Goal: Navigation & Orientation: Find specific page/section

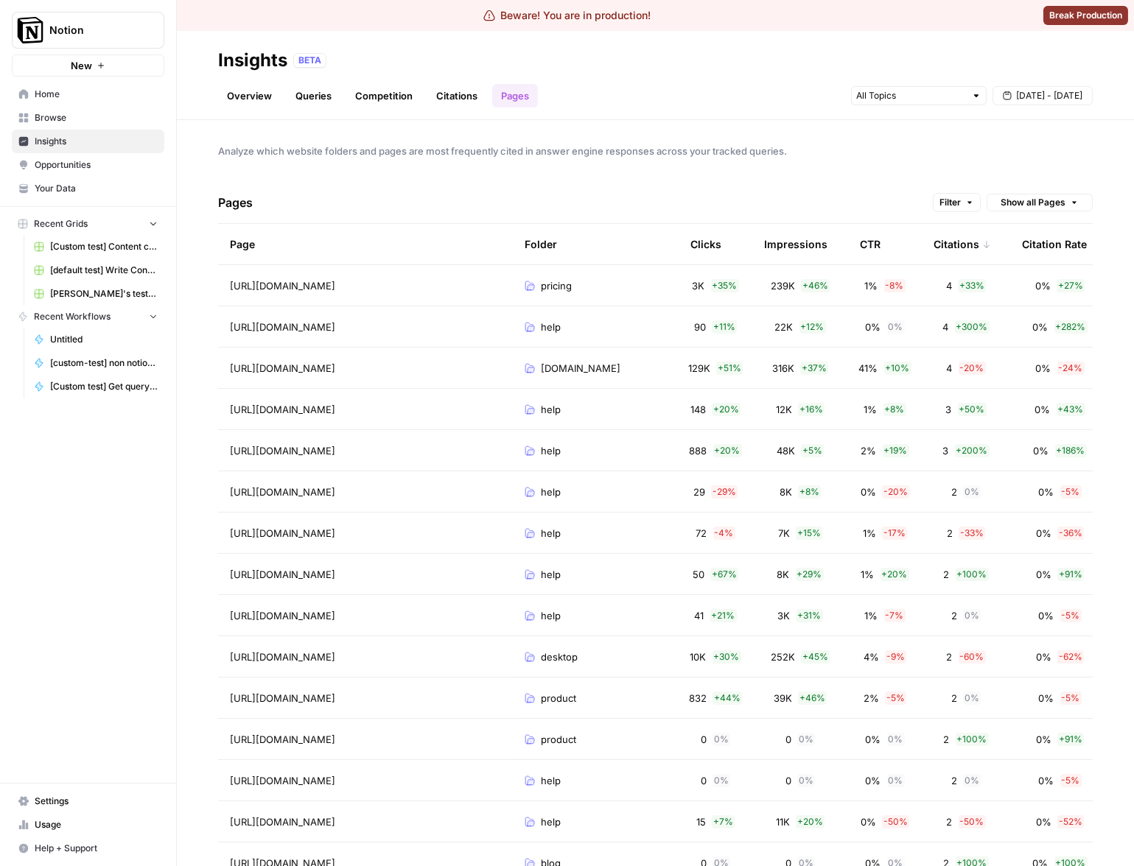
scroll to position [0, 115]
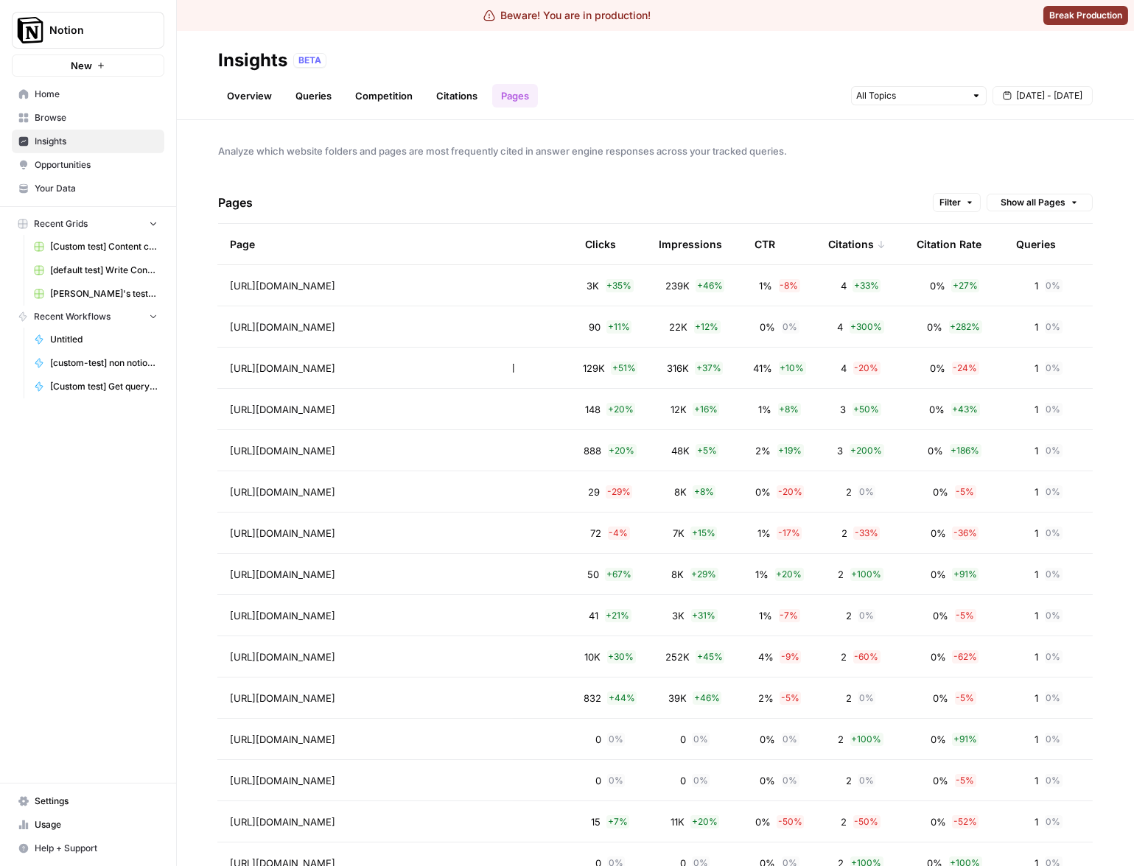
click at [751, 122] on div "Analyze which website folders and pages are most frequently cited in answer eng…" at bounding box center [655, 493] width 957 height 746
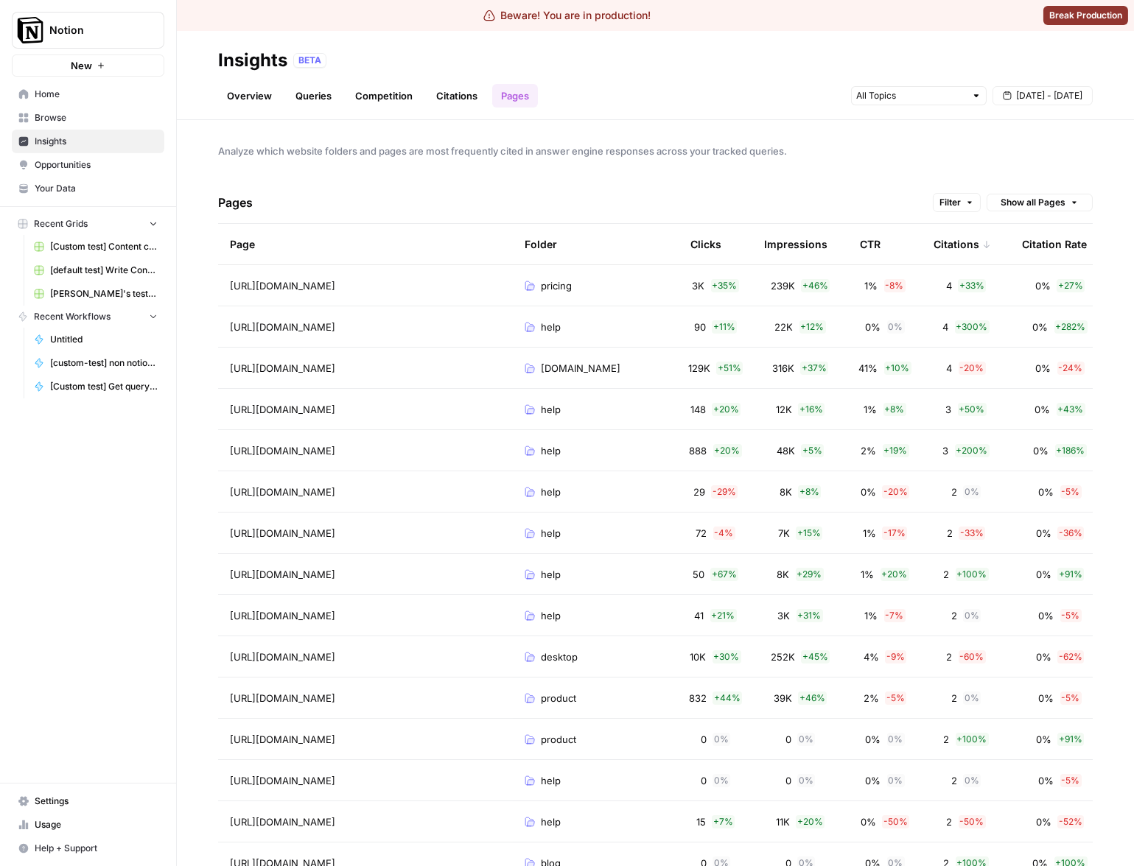
click at [915, 134] on div "Analyze which website folders and pages are most frequently cited in answer eng…" at bounding box center [655, 493] width 957 height 746
click at [964, 209] on button "Filter" at bounding box center [957, 202] width 48 height 19
click at [944, 155] on span "Analyze which website folders and pages are most frequently cited in answer eng…" at bounding box center [655, 151] width 874 height 15
click at [1000, 196] on span "Show all Pages" at bounding box center [1032, 202] width 65 height 13
drag, startPoint x: 997, startPoint y: 161, endPoint x: 983, endPoint y: 173, distance: 18.3
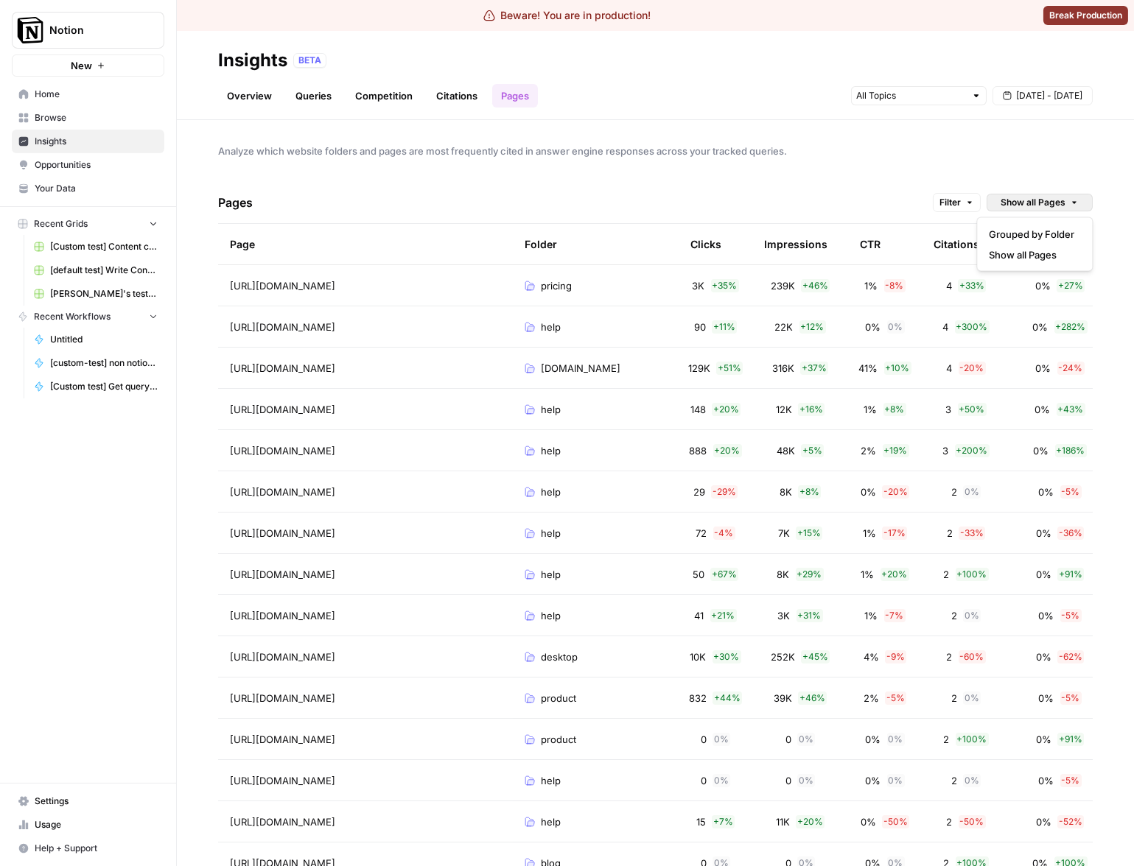
click at [997, 161] on div "Analyze which website folders and pages are most frequently cited in answer eng…" at bounding box center [655, 493] width 957 height 746
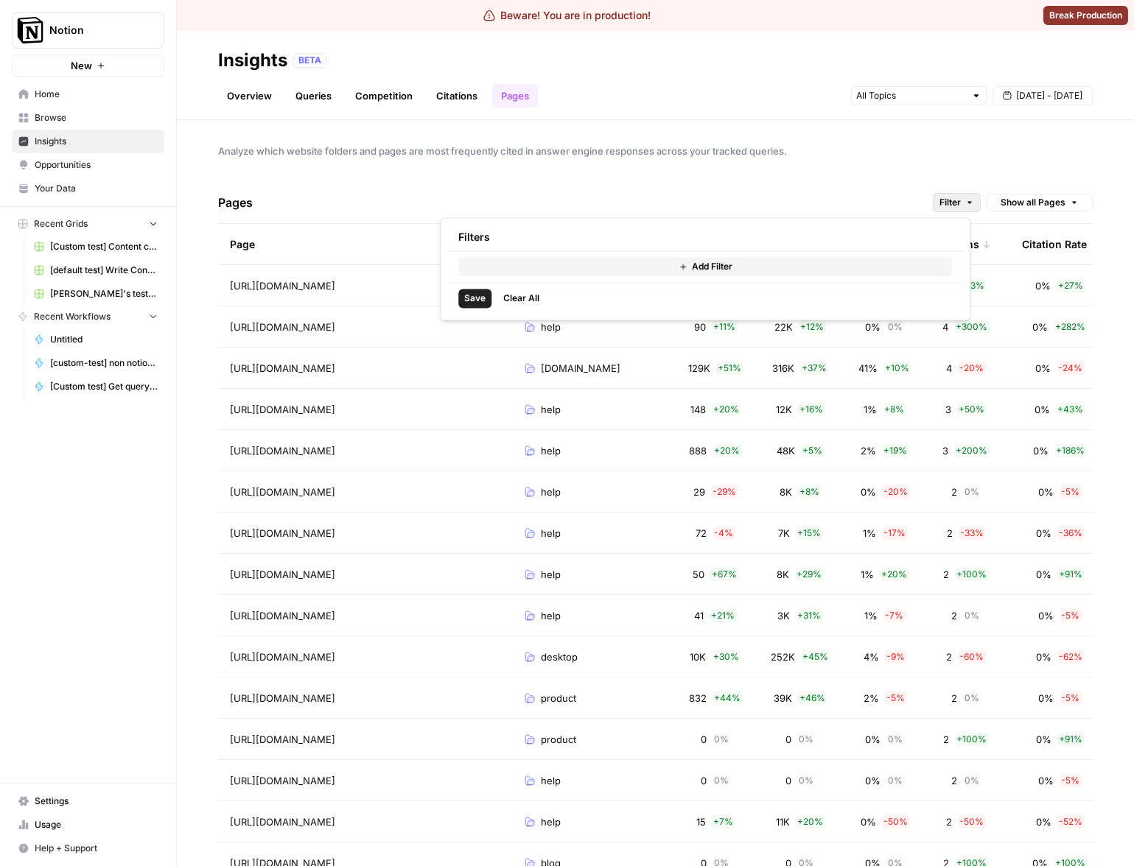
click at [946, 203] on span "Filter" at bounding box center [949, 202] width 21 height 13
click at [953, 161] on div "Analyze which website folders and pages are most frequently cited in answer eng…" at bounding box center [655, 493] width 957 height 746
click at [87, 167] on span "Opportunities" at bounding box center [96, 164] width 123 height 13
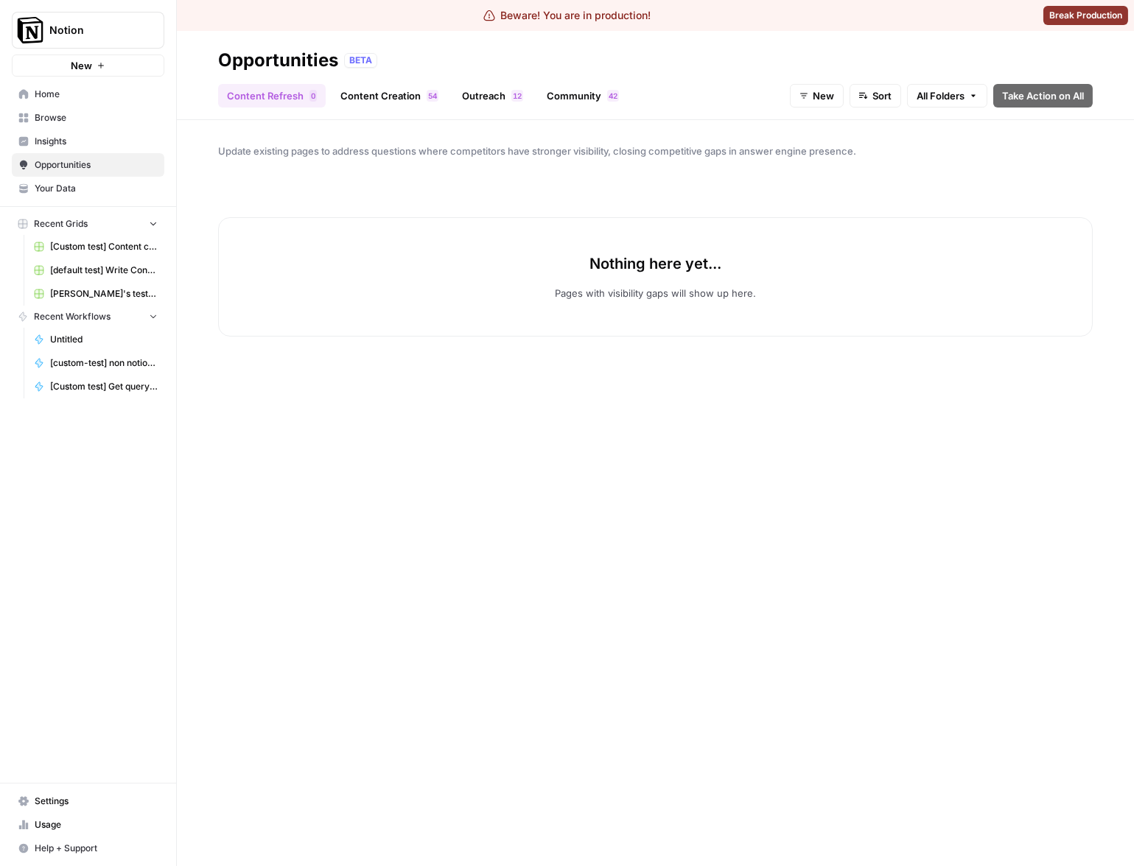
click at [948, 84] on button "All Folders" at bounding box center [947, 96] width 80 height 24
click at [912, 120] on div at bounding box center [911, 119] width 13 height 13
click at [880, 126] on div "Update existing pages to address questions where competitors have stronger visi…" at bounding box center [655, 493] width 957 height 746
click at [964, 95] on button "All Folders" at bounding box center [947, 96] width 80 height 24
click at [913, 122] on div at bounding box center [911, 119] width 13 height 13
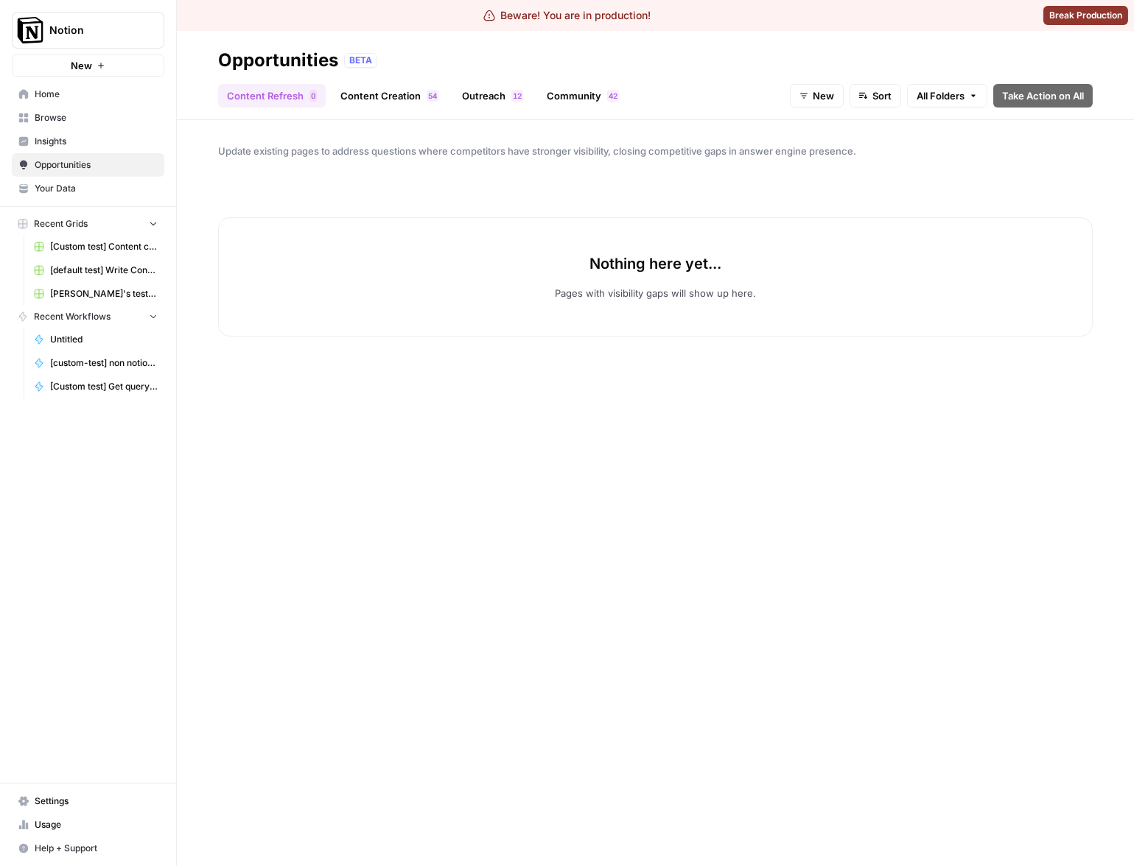
click at [936, 94] on span "All Folders" at bounding box center [940, 95] width 48 height 15
click at [928, 99] on span "All Folders" at bounding box center [940, 95] width 48 height 15
click at [917, 117] on div at bounding box center [911, 119] width 13 height 13
click at [913, 121] on div at bounding box center [911, 119] width 13 height 13
click at [881, 144] on span "Update existing pages to address questions where competitors have stronger visi…" at bounding box center [655, 151] width 874 height 15
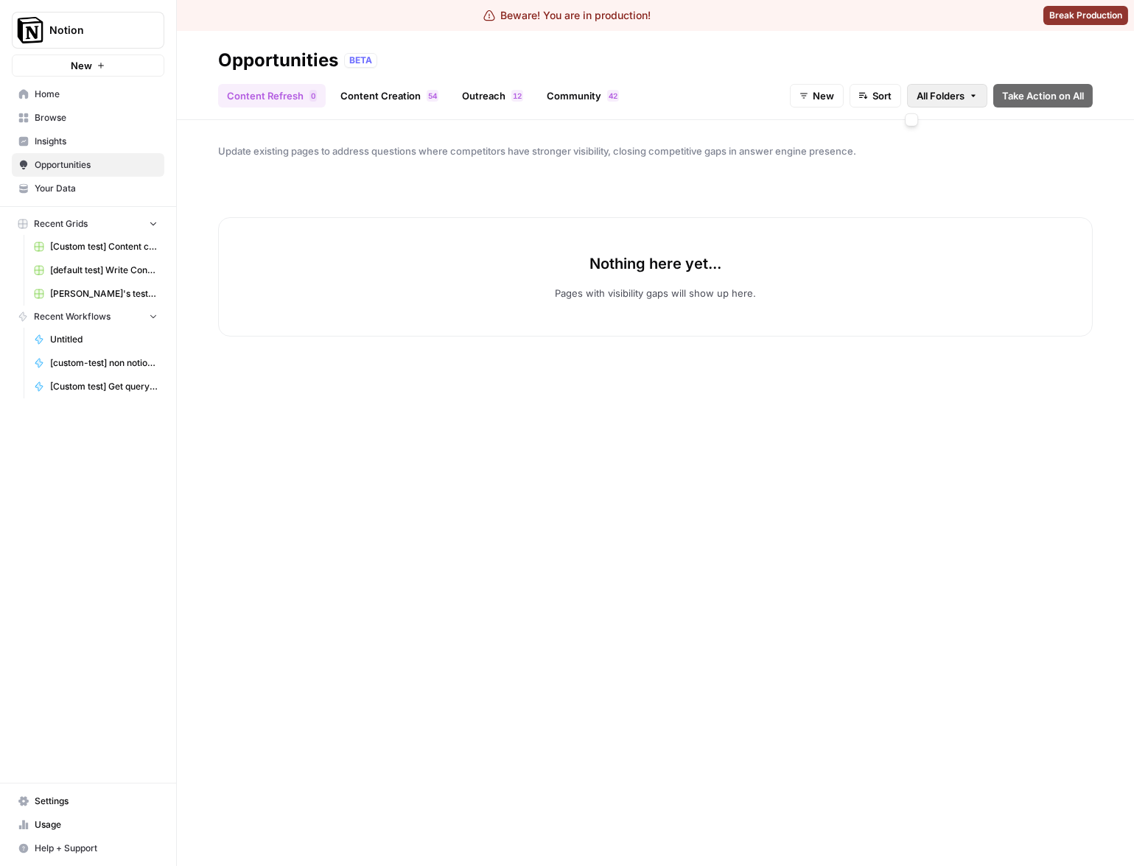
click at [946, 91] on span "All Folders" at bounding box center [940, 95] width 48 height 15
click at [1001, 170] on div "Update existing pages to address questions where competitors have stronger visi…" at bounding box center [655, 493] width 957 height 746
click at [950, 99] on span "All Folders" at bounding box center [940, 95] width 48 height 15
click at [983, 158] on span "Update existing pages to address questions where competitors have stronger visi…" at bounding box center [655, 151] width 874 height 15
click at [953, 95] on span "All Folders" at bounding box center [940, 95] width 48 height 15
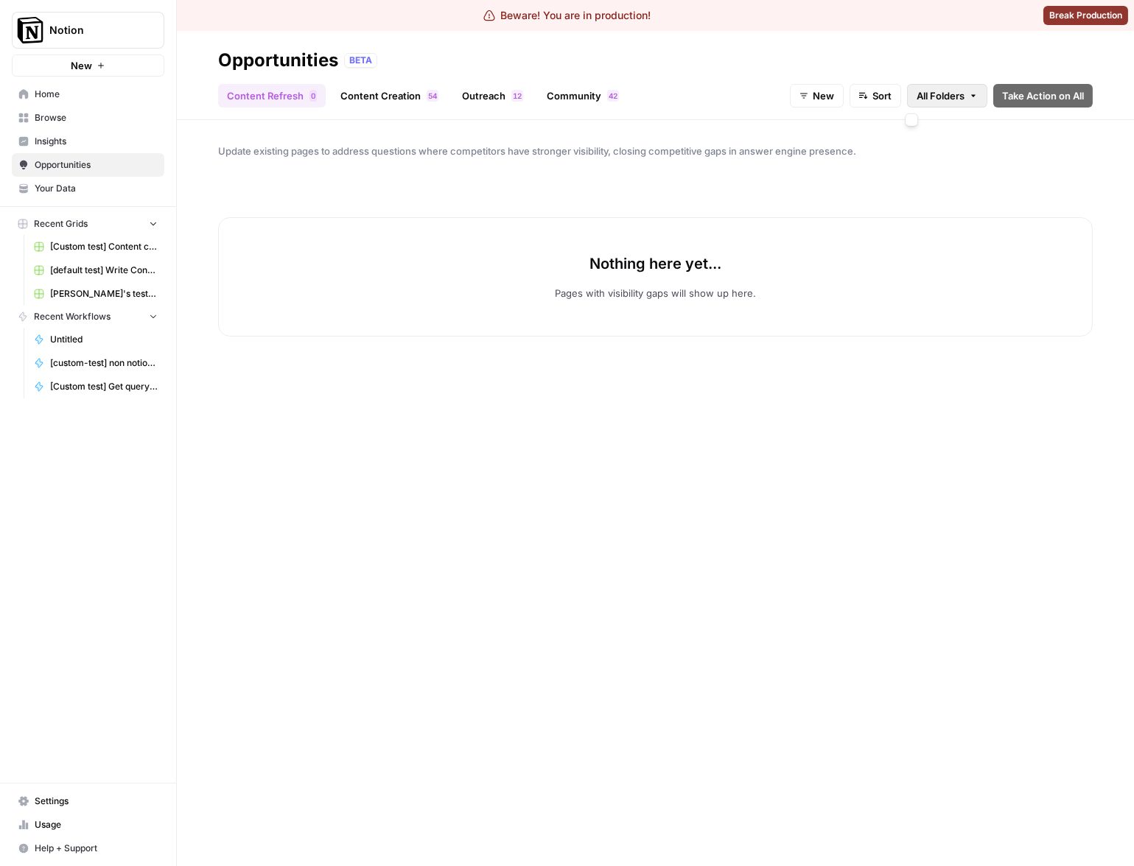
click at [389, 93] on link "Content Creation 4 5" at bounding box center [390, 96] width 116 height 24
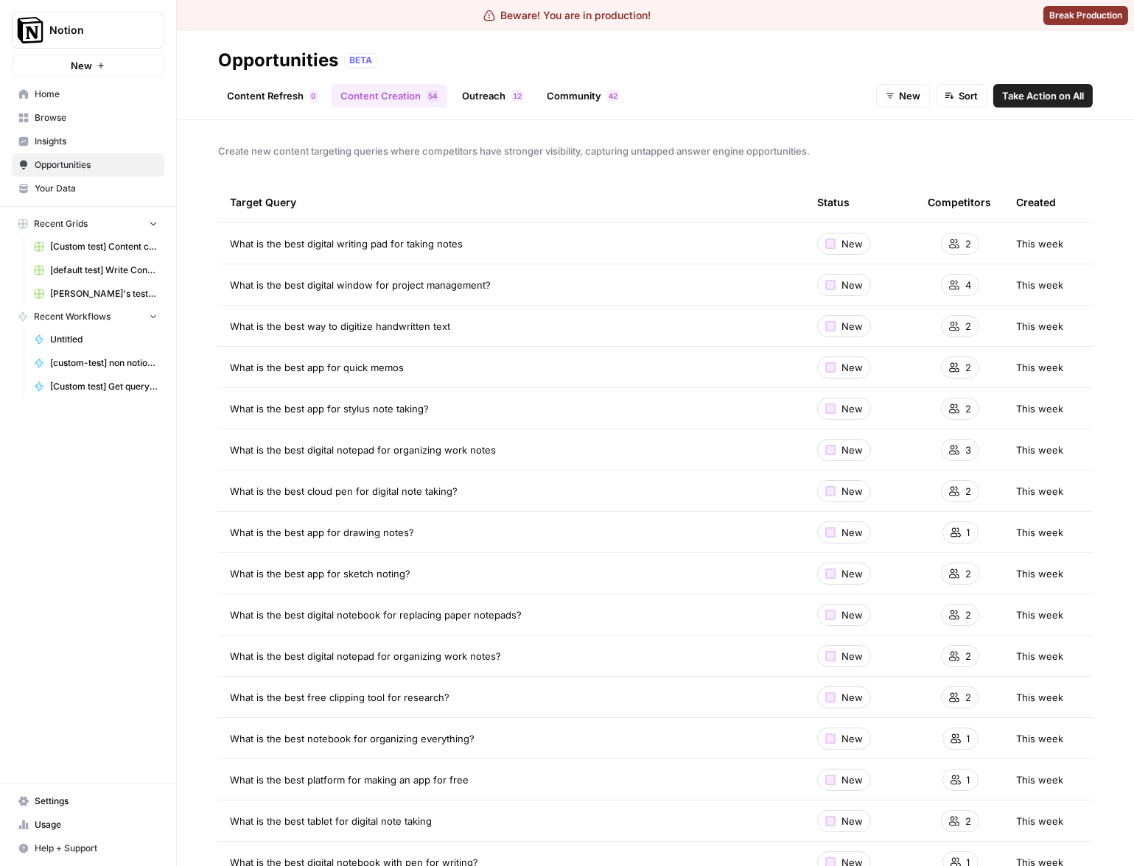
click at [481, 97] on link "Outreach 2 1" at bounding box center [492, 96] width 79 height 24
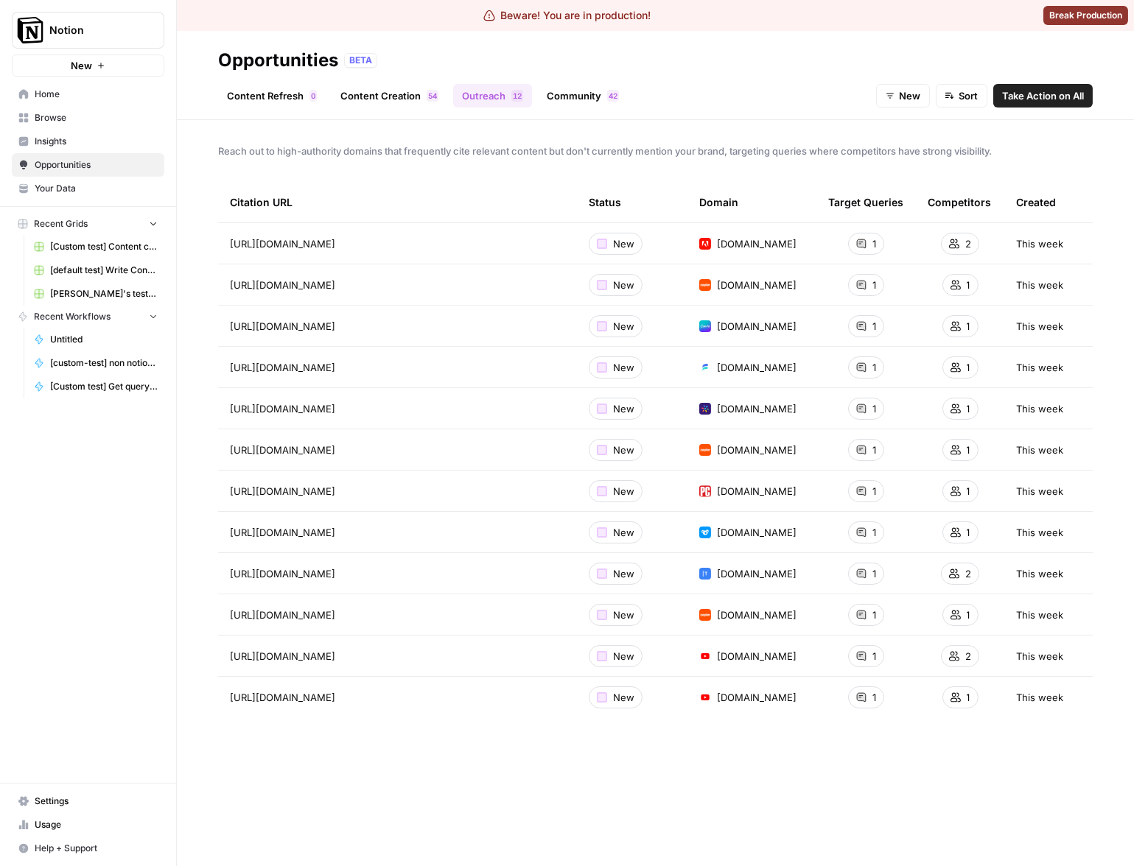
click at [539, 91] on link "Community 2 4" at bounding box center [583, 96] width 90 height 24
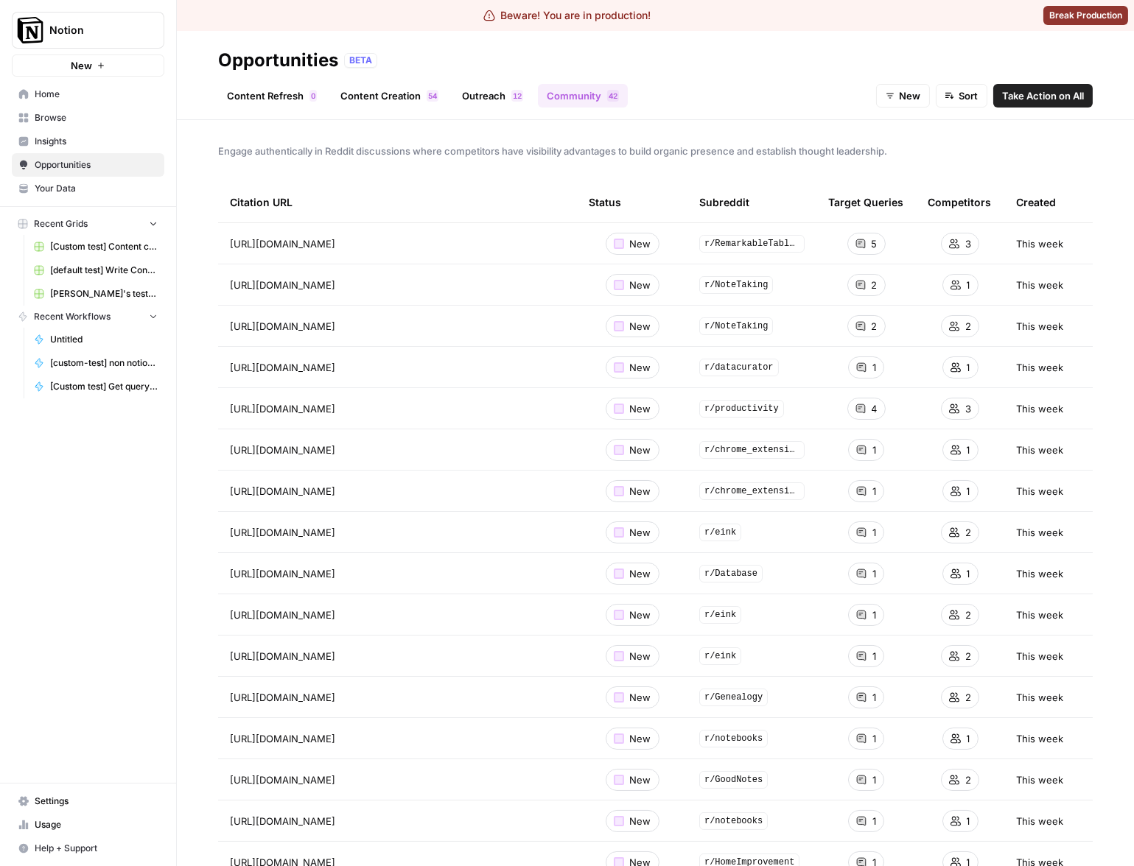
click at [298, 88] on link "Content Refresh 0" at bounding box center [272, 96] width 108 height 24
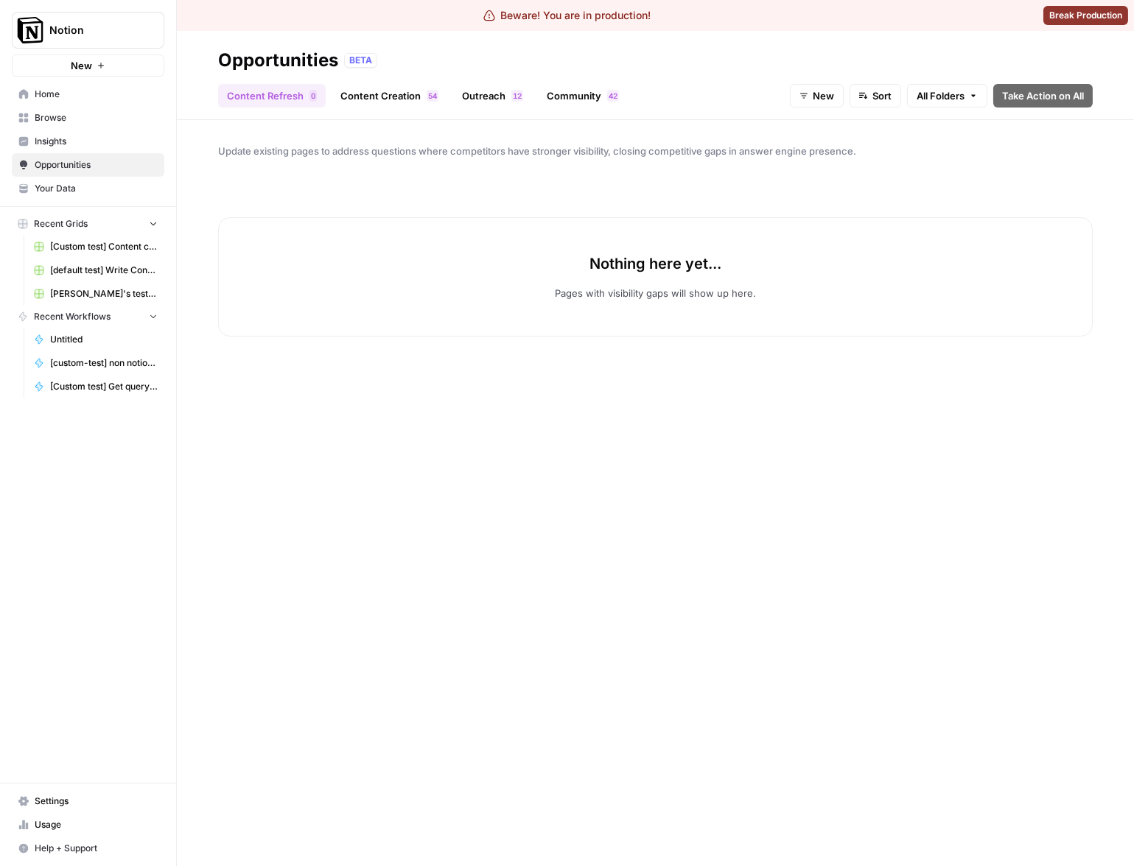
click at [733, 243] on div "Nothing here yet... Pages with visibility gaps will show up here." at bounding box center [655, 276] width 874 height 119
click at [115, 35] on span "Notion" at bounding box center [93, 30] width 89 height 15
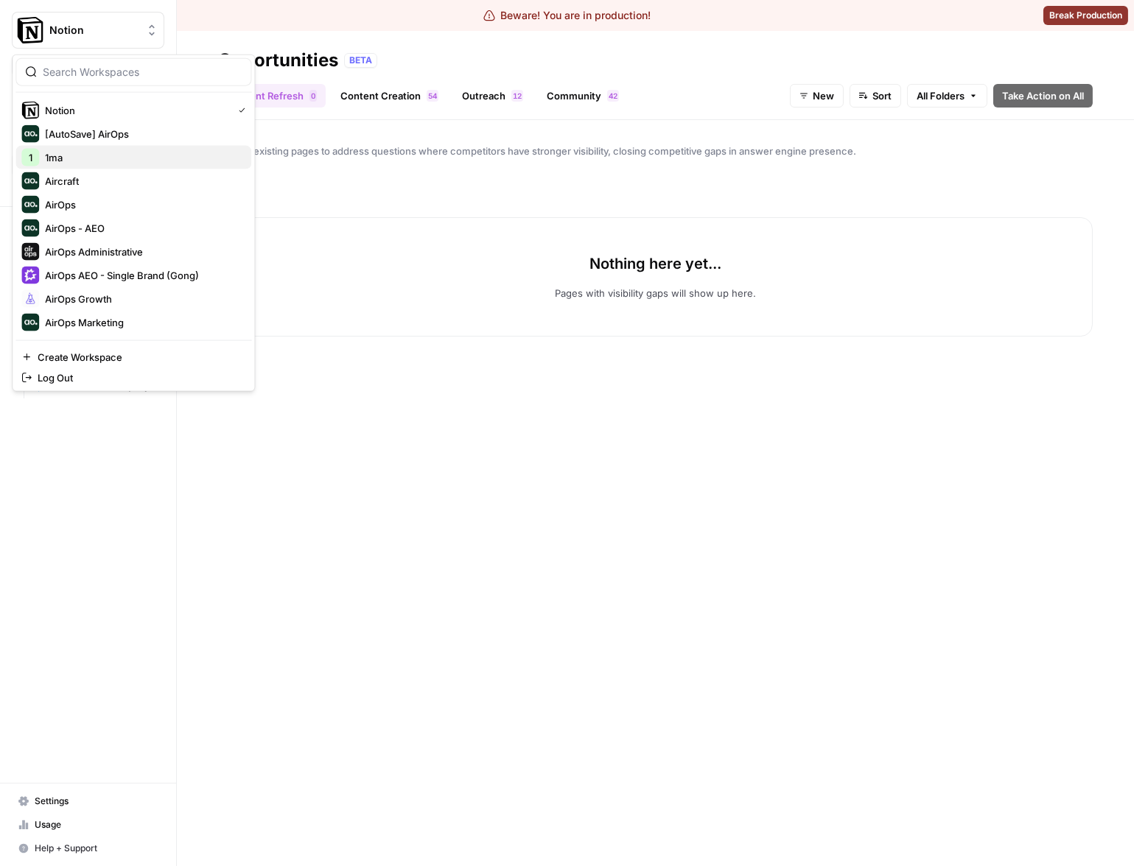
scroll to position [306, 0]
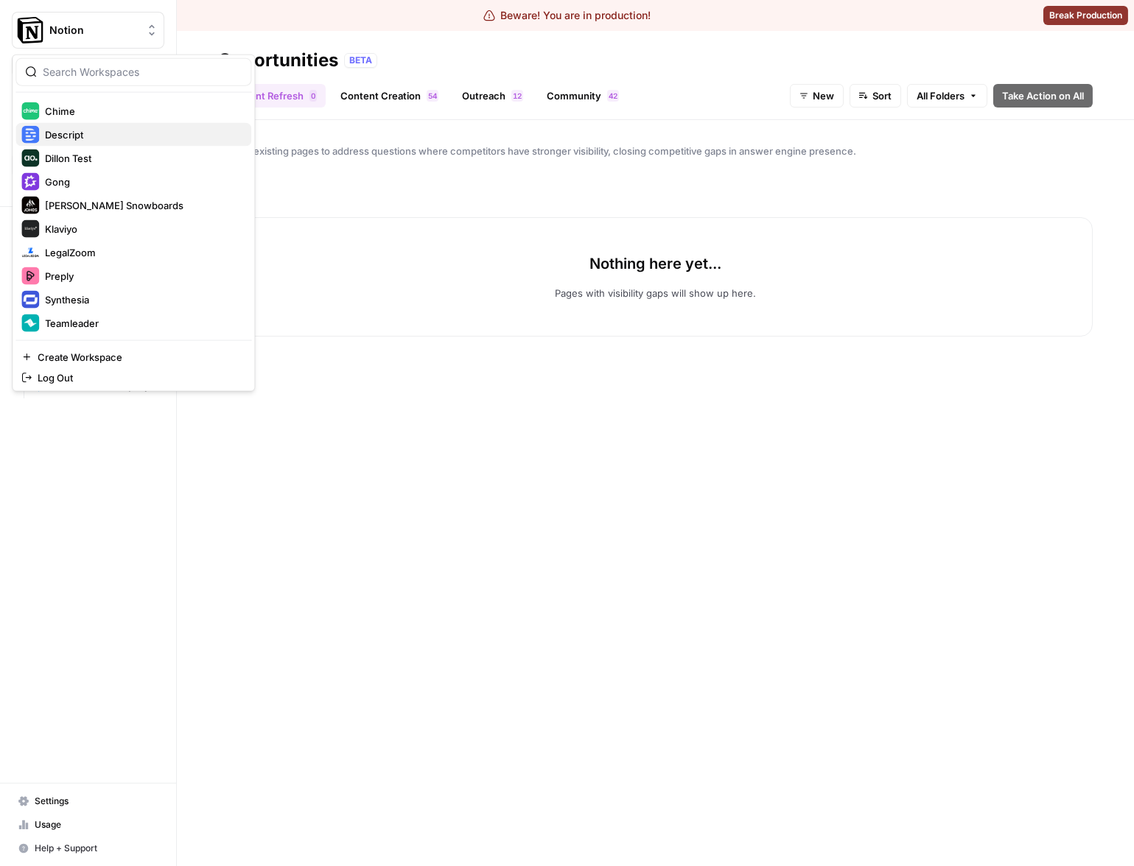
click at [107, 134] on span "Descript" at bounding box center [142, 134] width 194 height 15
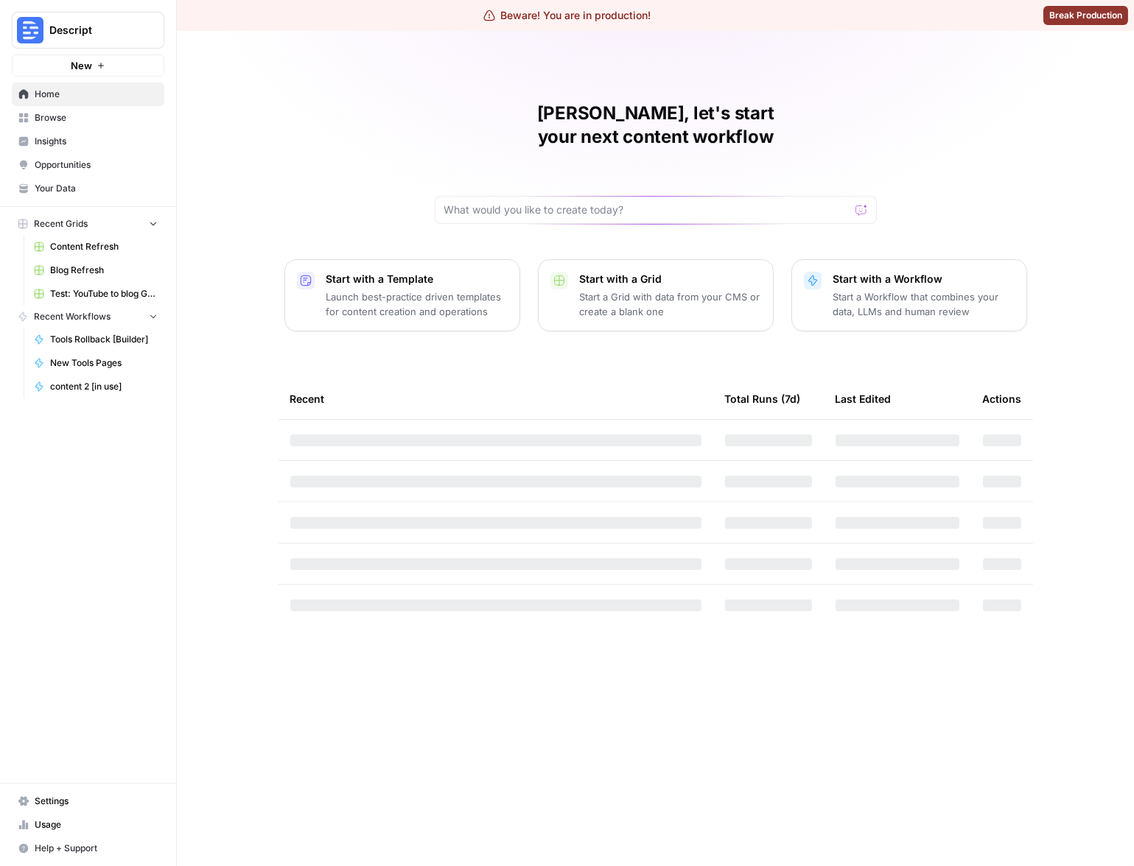
click at [63, 170] on span "Opportunities" at bounding box center [96, 164] width 123 height 13
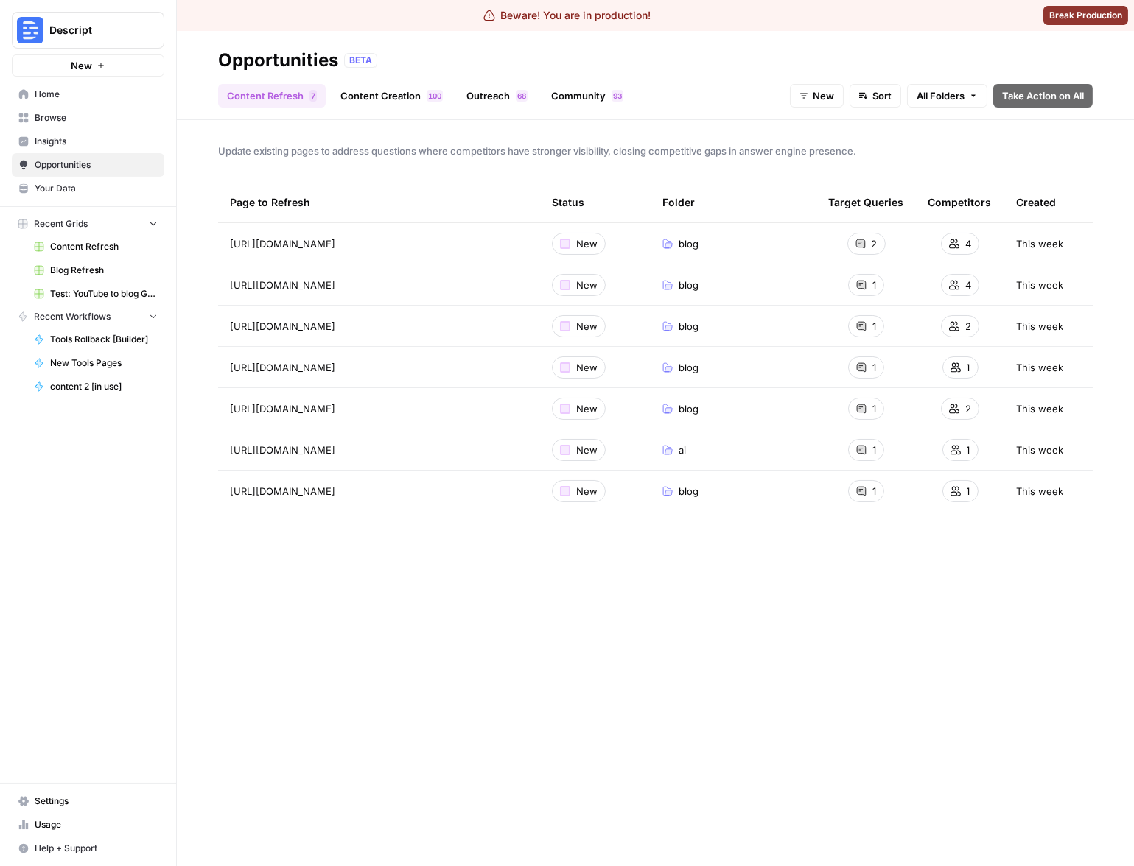
click at [952, 97] on span "All Folders" at bounding box center [940, 95] width 48 height 15
click at [936, 147] on span "blog" at bounding box center [943, 151] width 20 height 15
click at [954, 102] on span "blog" at bounding box center [954, 95] width 20 height 15
click at [963, 155] on span "ai" at bounding box center [978, 151] width 32 height 15
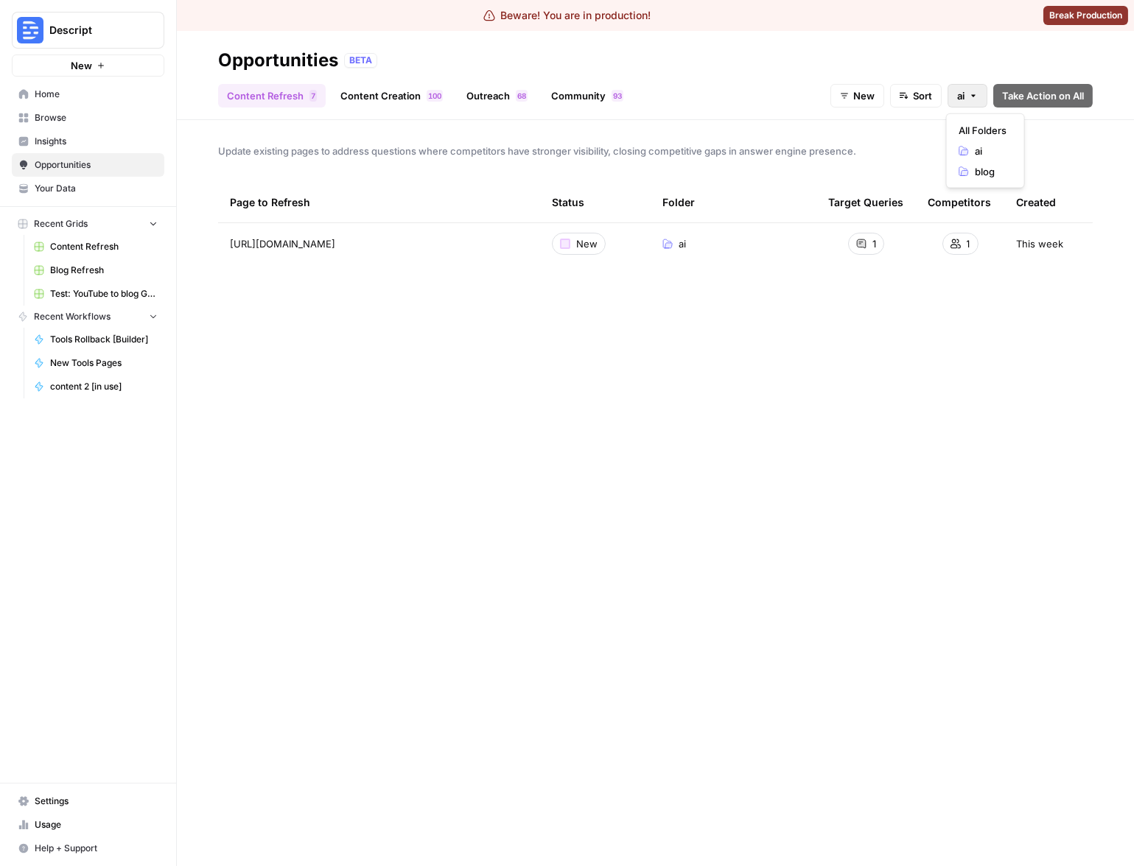
click at [966, 97] on button "ai" at bounding box center [967, 96] width 40 height 24
click at [962, 130] on span "All Folders" at bounding box center [982, 130] width 48 height 15
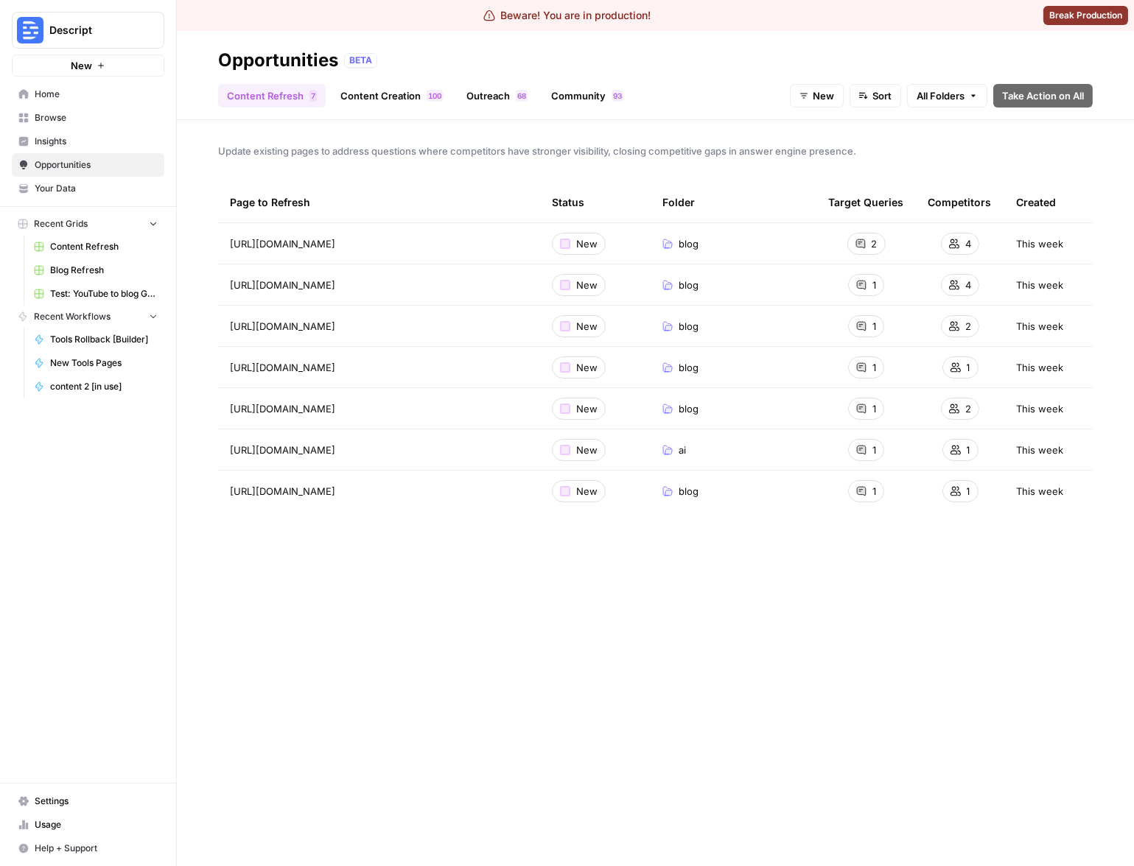
click at [954, 99] on span "All Folders" at bounding box center [940, 95] width 48 height 15
click at [869, 138] on div "Update existing pages to address questions where competitors have stronger visi…" at bounding box center [655, 493] width 957 height 746
